Goal: Navigation & Orientation: Find specific page/section

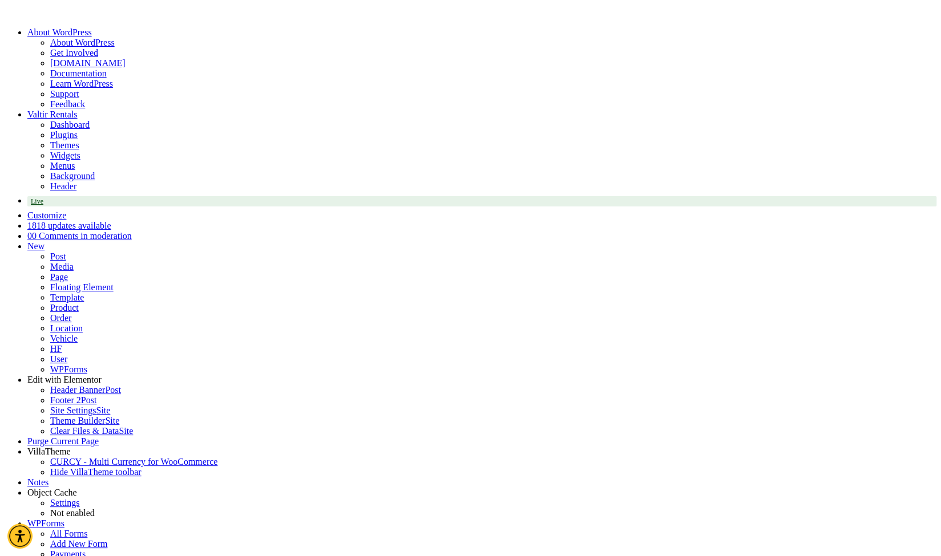
click at [51, 120] on link "Dashboard" at bounding box center [69, 125] width 39 height 10
